Goal: Information Seeking & Learning: Learn about a topic

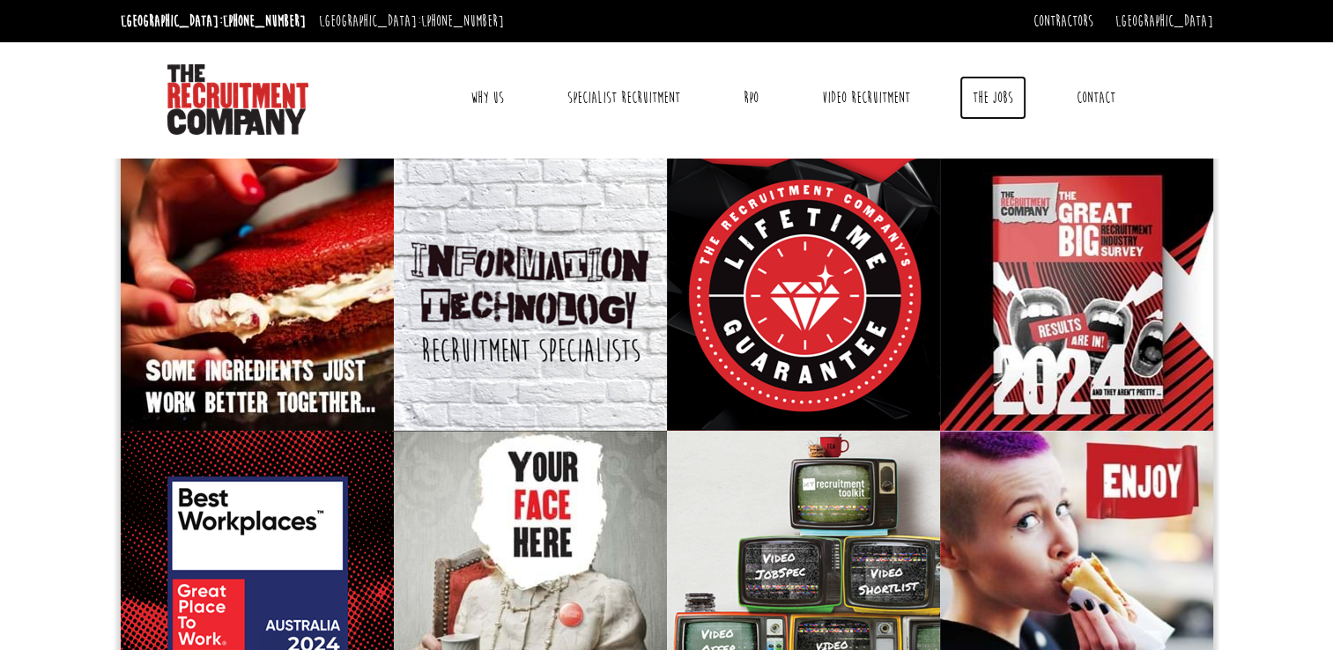
click at [989, 102] on link "The Jobs" at bounding box center [992, 98] width 67 height 44
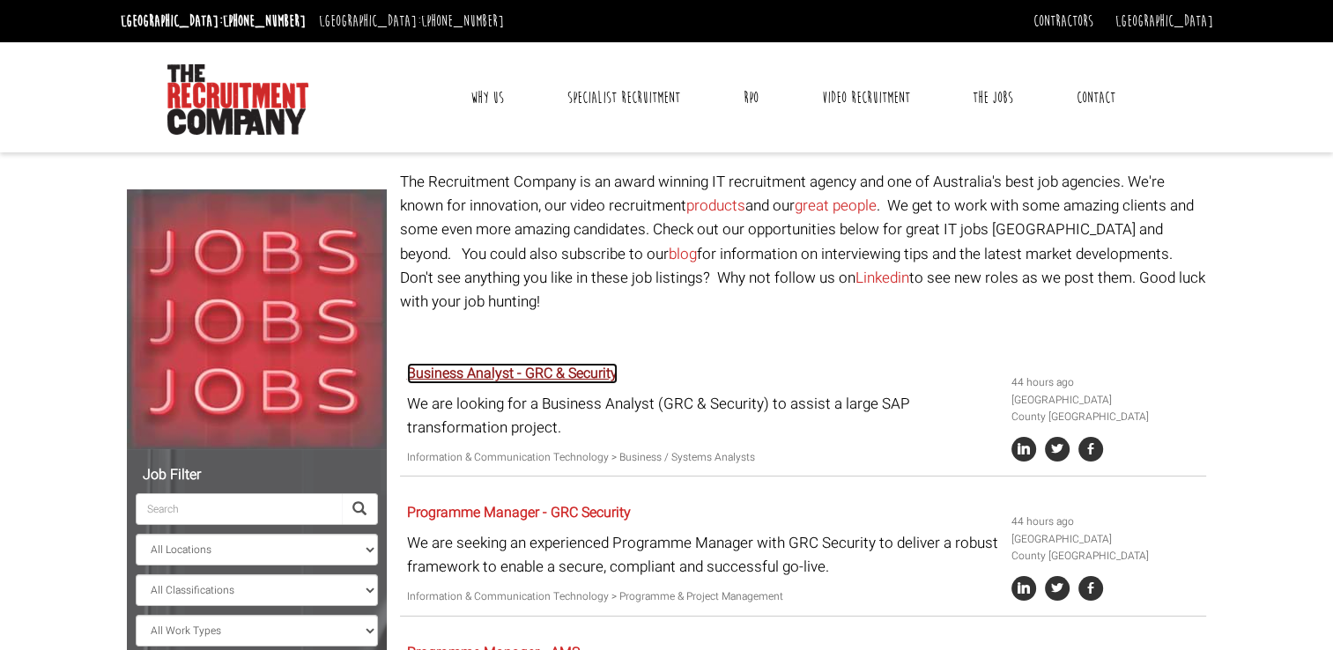
click at [573, 363] on link "Business Analyst - GRC & Security" at bounding box center [512, 373] width 211 height 21
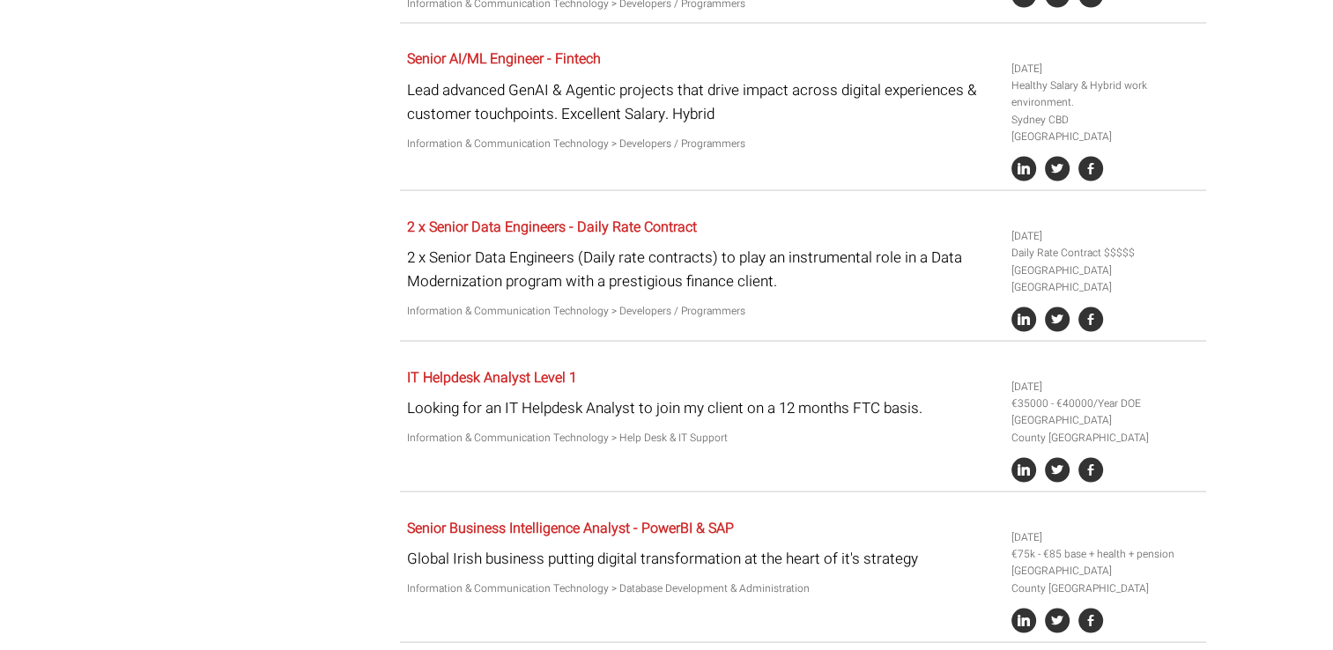
scroll to position [3375, 0]
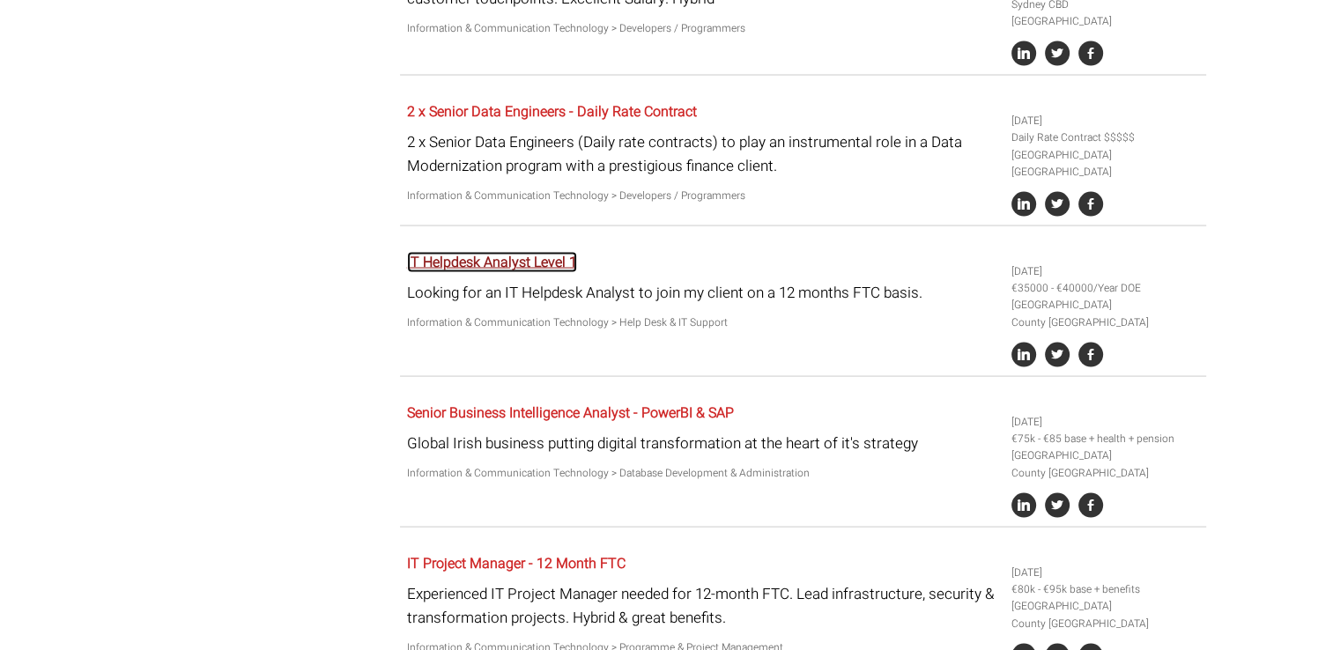
click at [499, 252] on link "IT Helpdesk Analyst Level 1" at bounding box center [492, 262] width 170 height 21
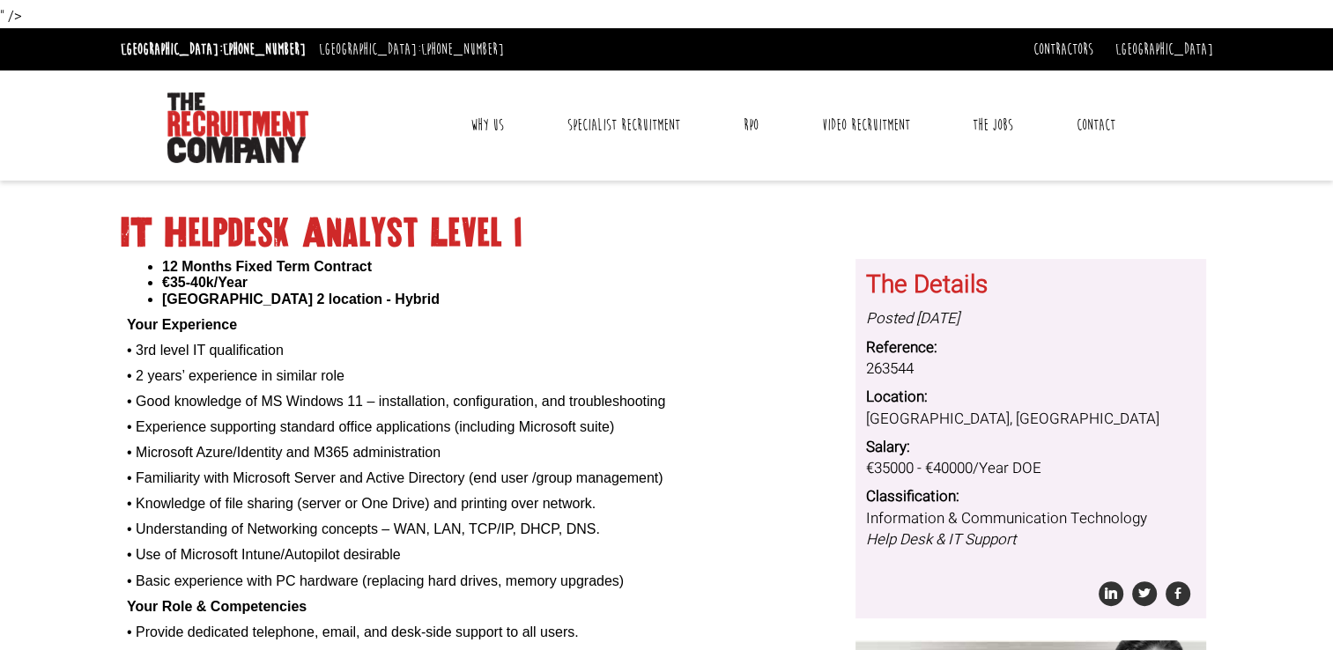
scroll to position [317, 0]
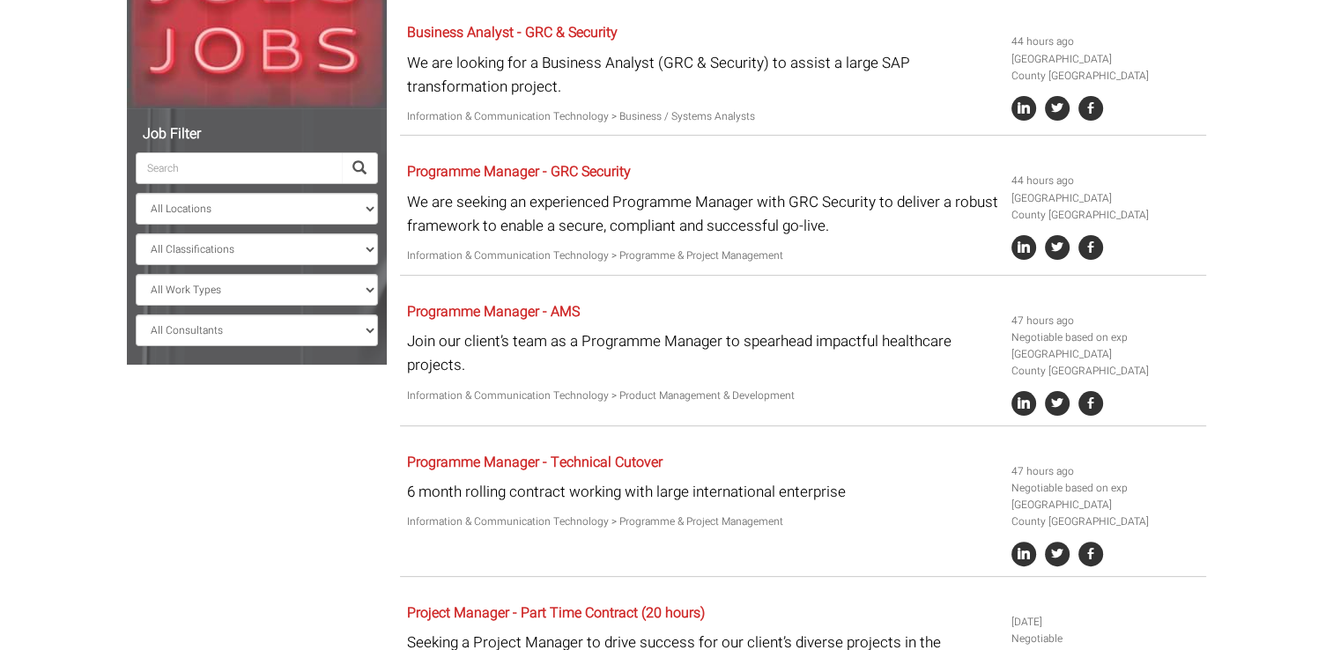
scroll to position [335, 0]
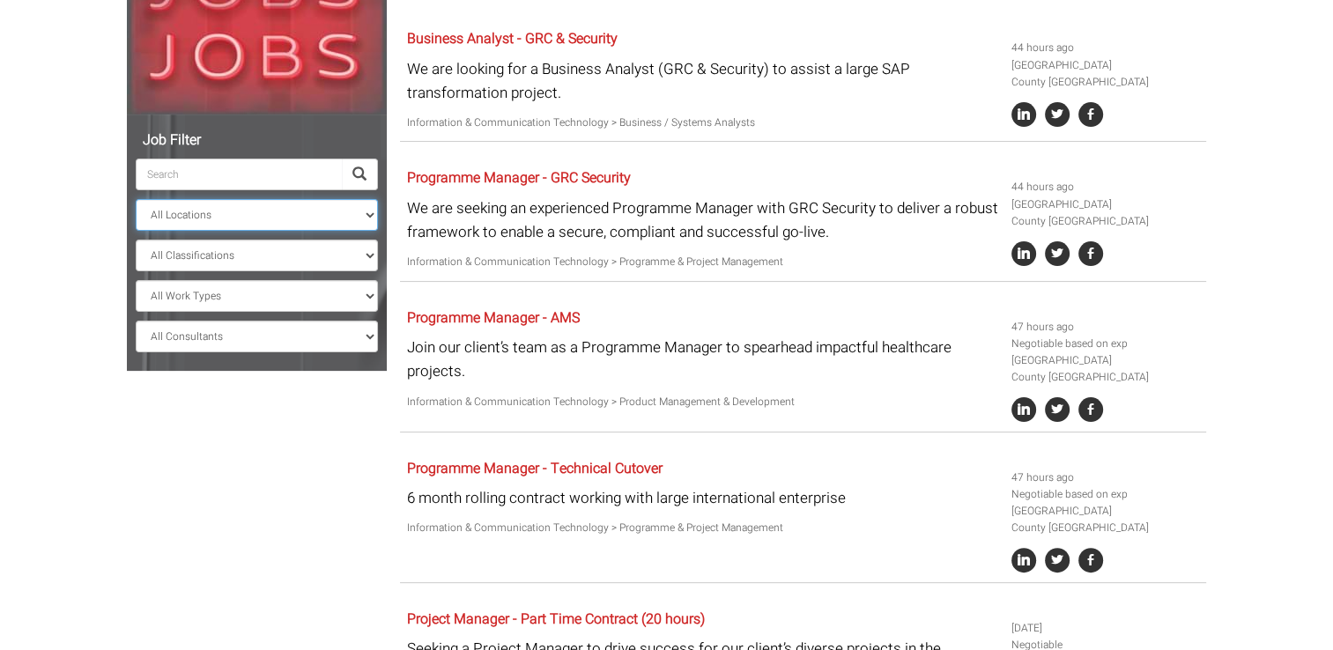
click at [289, 215] on select "All Locations [GEOGRAPHIC_DATA] [GEOGRAPHIC_DATA] [GEOGRAPHIC_DATA] [GEOGRAPHIC…" at bounding box center [257, 215] width 242 height 32
click at [201, 210] on select "All Locations [GEOGRAPHIC_DATA] [GEOGRAPHIC_DATA] [GEOGRAPHIC_DATA] [GEOGRAPHIC…" at bounding box center [257, 215] width 242 height 32
click at [201, 213] on select "All Locations Sydney Melbourne Ireland Sydney CBD Parramatta Circular Quay Nort…" at bounding box center [257, 215] width 242 height 32
click at [190, 213] on select "All Locations Sydney Melbourne Ireland Sydney CBD Parramatta Circular Quay Nort…" at bounding box center [257, 215] width 242 height 32
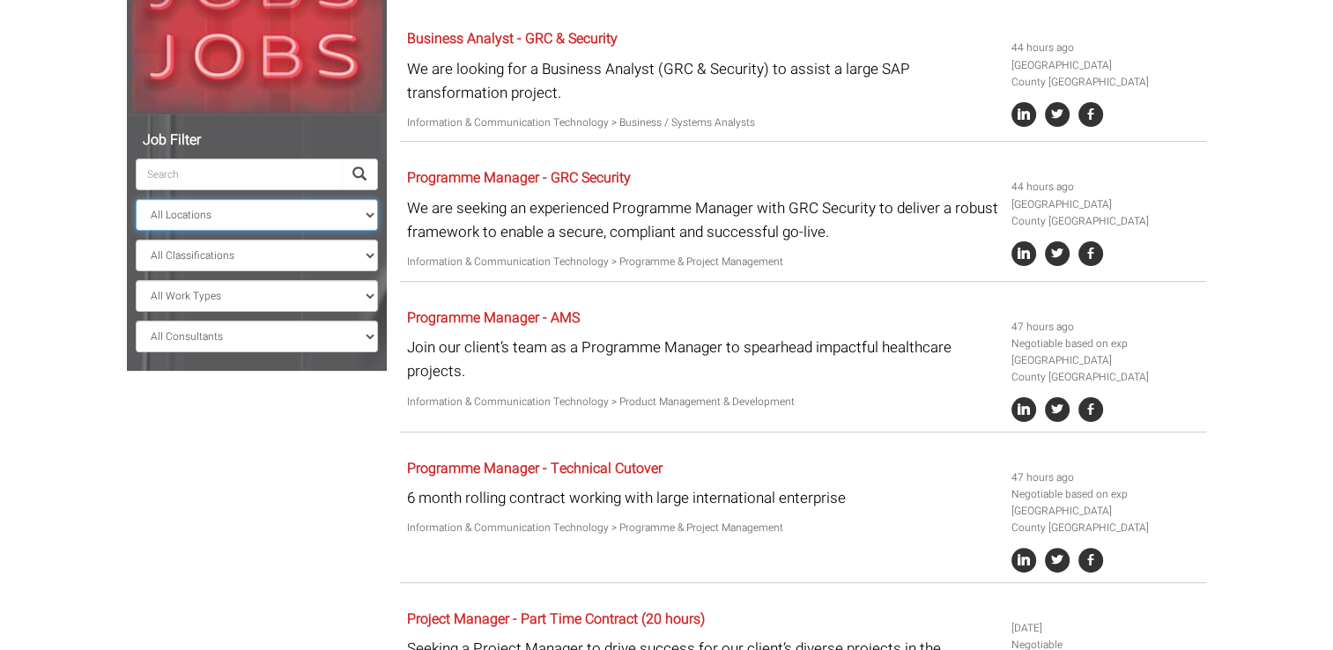
click at [136, 199] on select "All Locations Sydney Melbourne Ireland Sydney CBD Parramatta Circular Quay Nort…" at bounding box center [257, 215] width 242 height 32
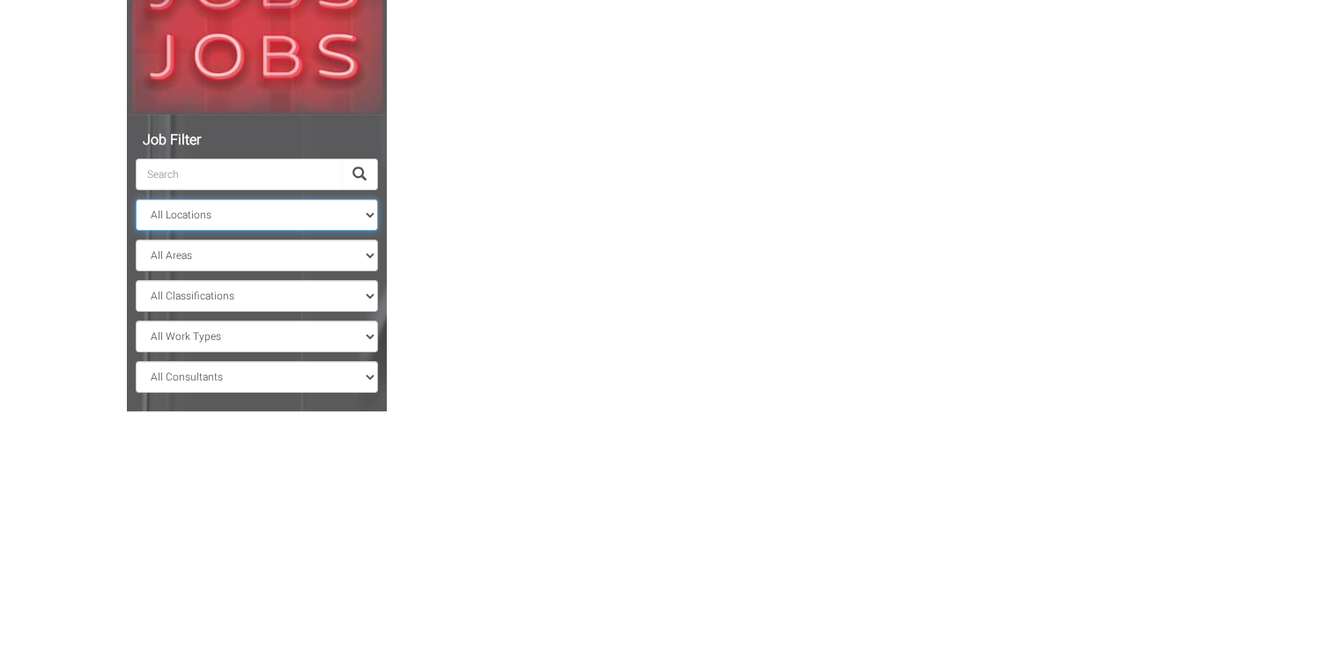
scroll to position [225, 0]
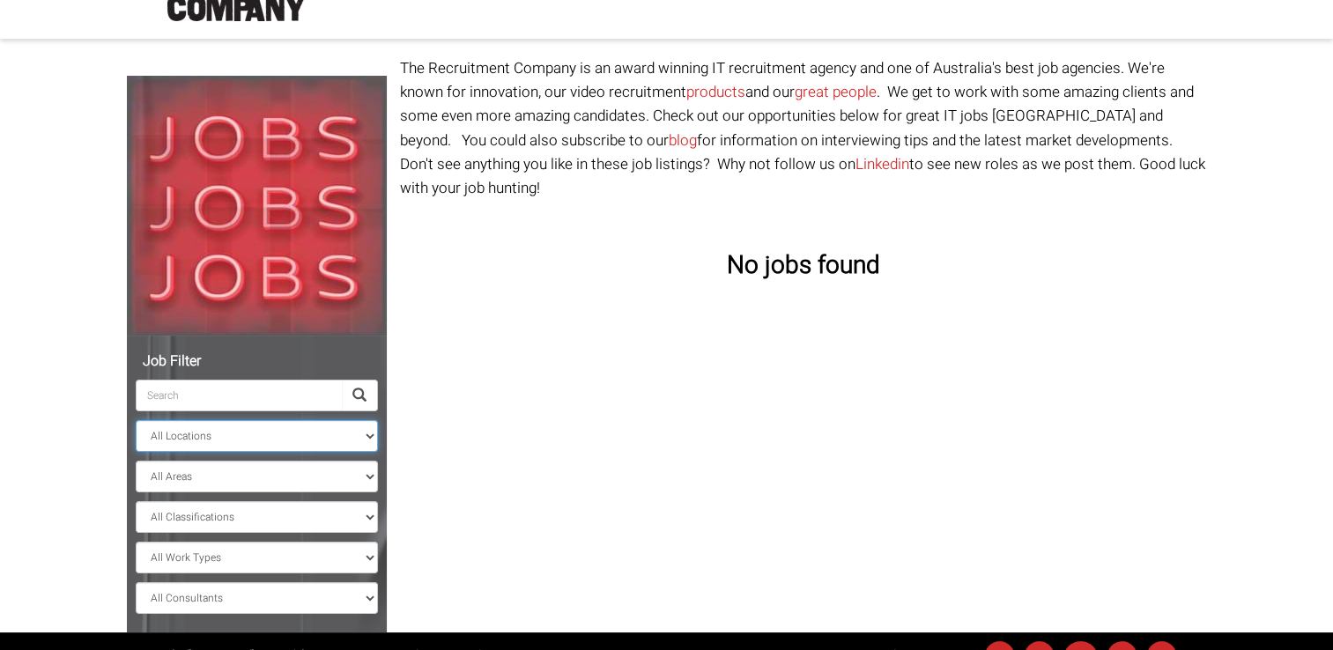
scroll to position [113, 0]
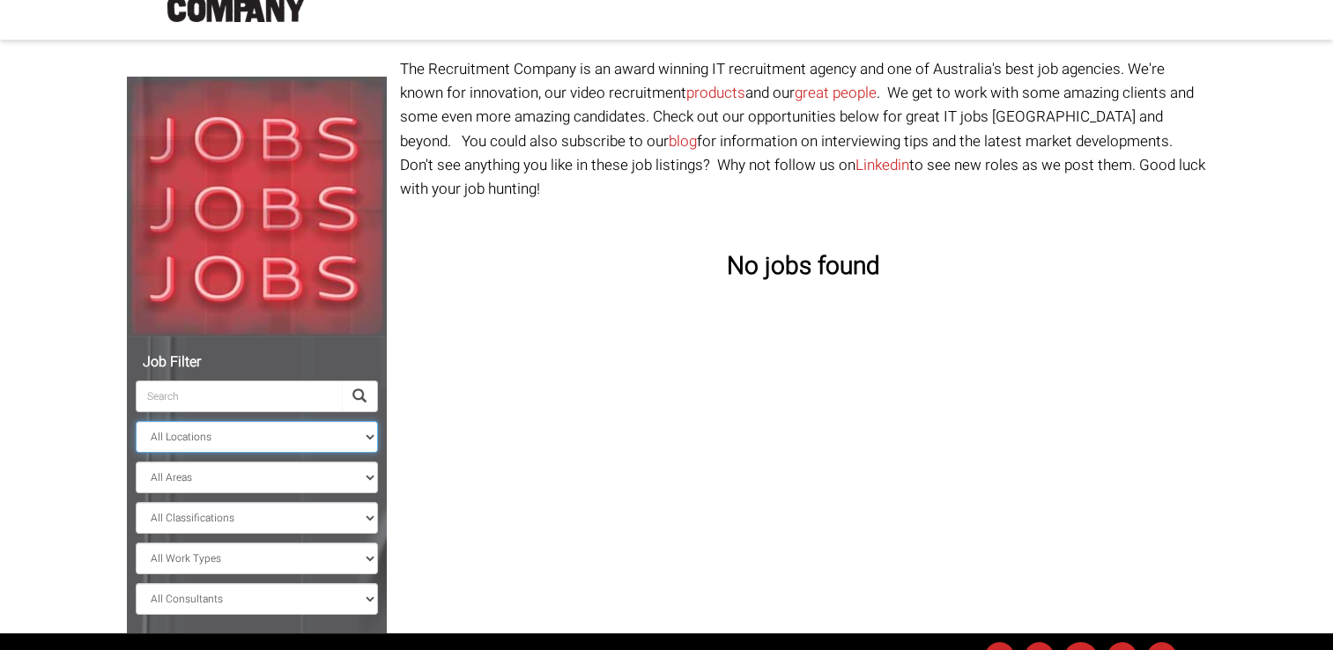
click at [194, 441] on select "All Locations Sydney Melbourne Ireland Sydney CBD Parramatta Circular Quay Nort…" at bounding box center [257, 437] width 242 height 32
select select "[GEOGRAPHIC_DATA]"
click at [136, 421] on select "All Locations Sydney Melbourne Ireland Sydney CBD Parramatta Circular Quay Nort…" at bounding box center [257, 437] width 242 height 32
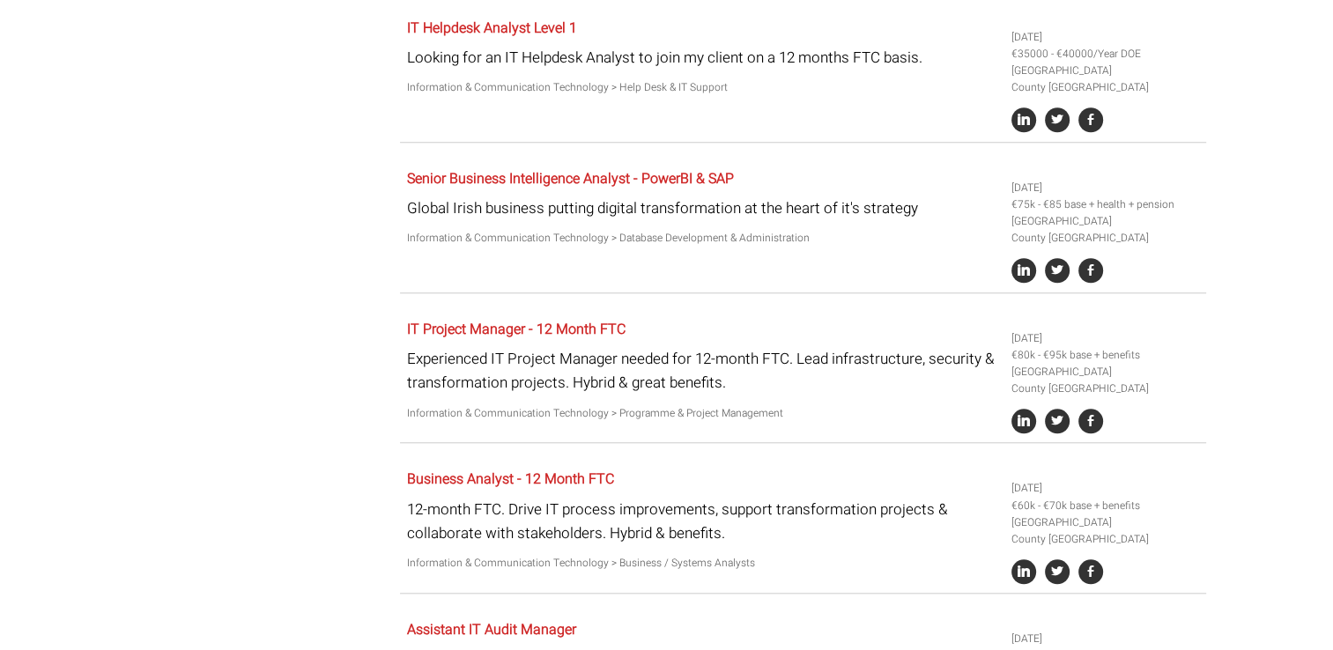
scroll to position [1537, 0]
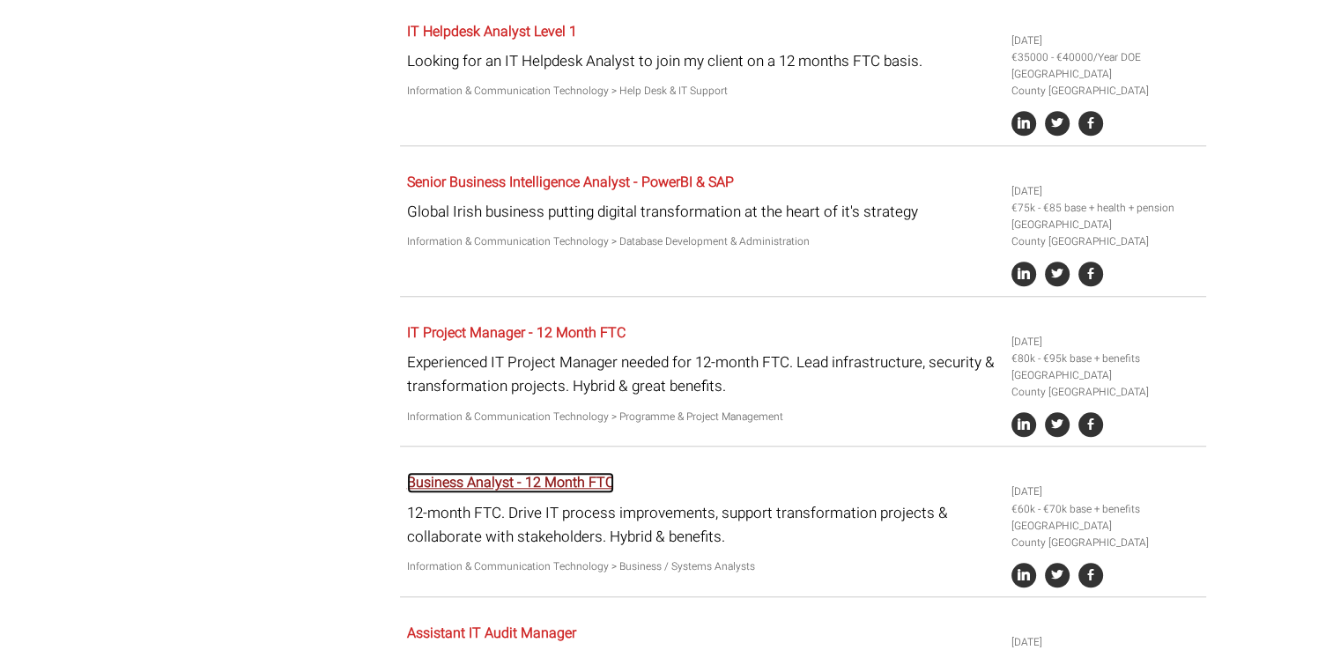
click at [565, 472] on link "Business Analyst - 12 Month FTC" at bounding box center [510, 482] width 207 height 21
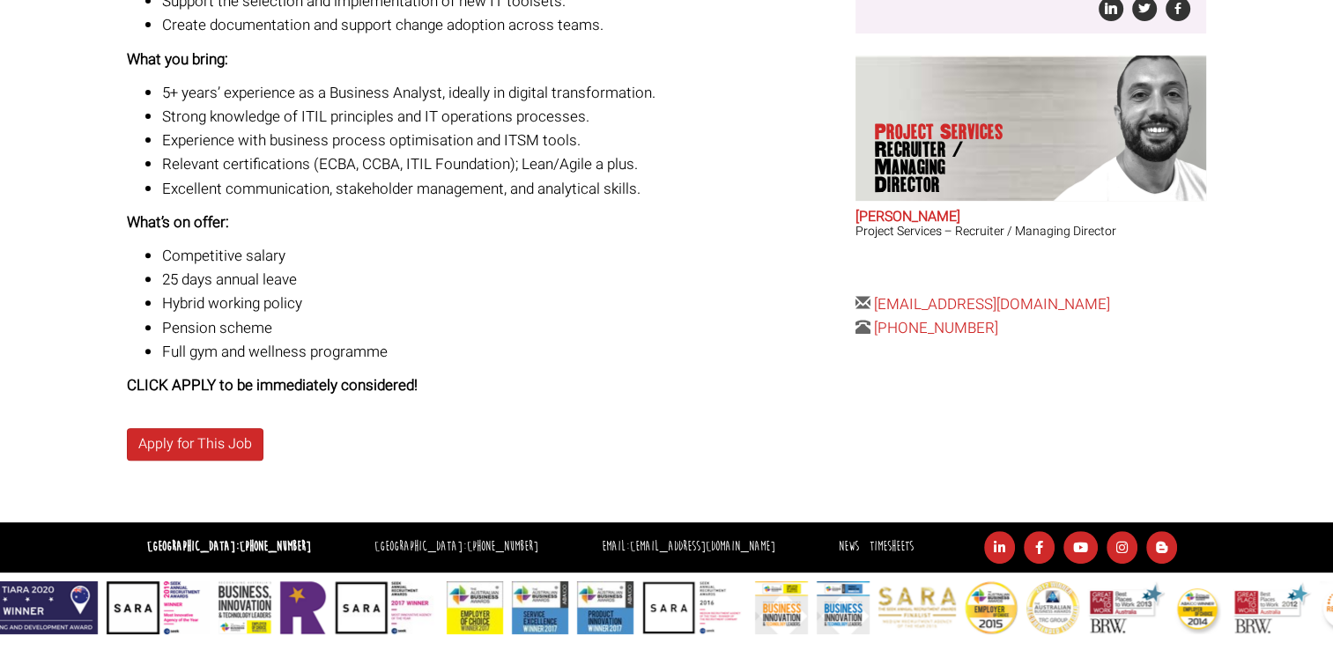
scroll to position [100, 0]
